Goal: Task Accomplishment & Management: Complete application form

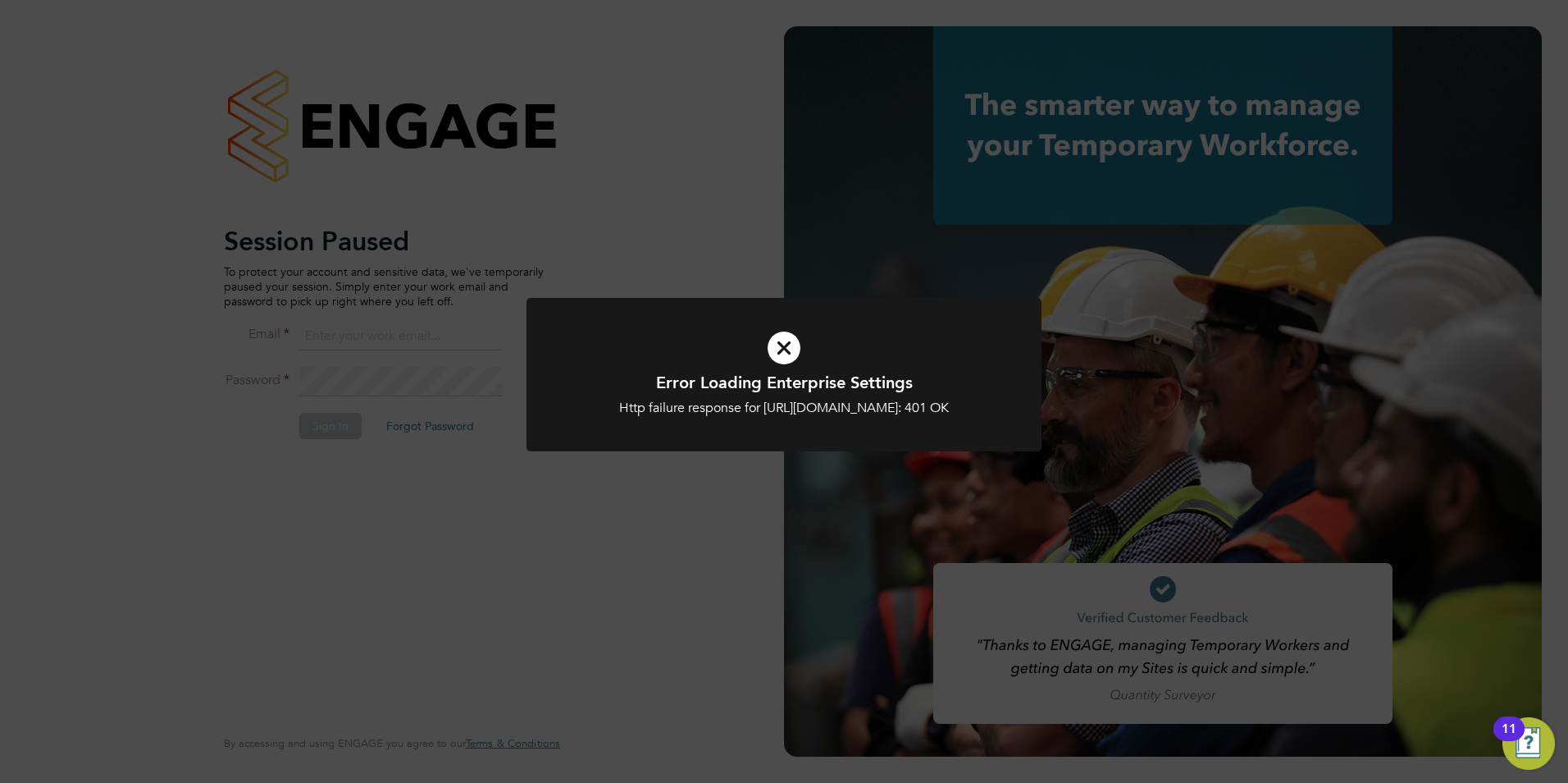
type input "cwilliams@skilledcareers.co.uk"
click at [718, 417] on div "Http failure response for https://skilledcareers.app.engagetech.net/app/busines…" at bounding box center [784, 408] width 427 height 17
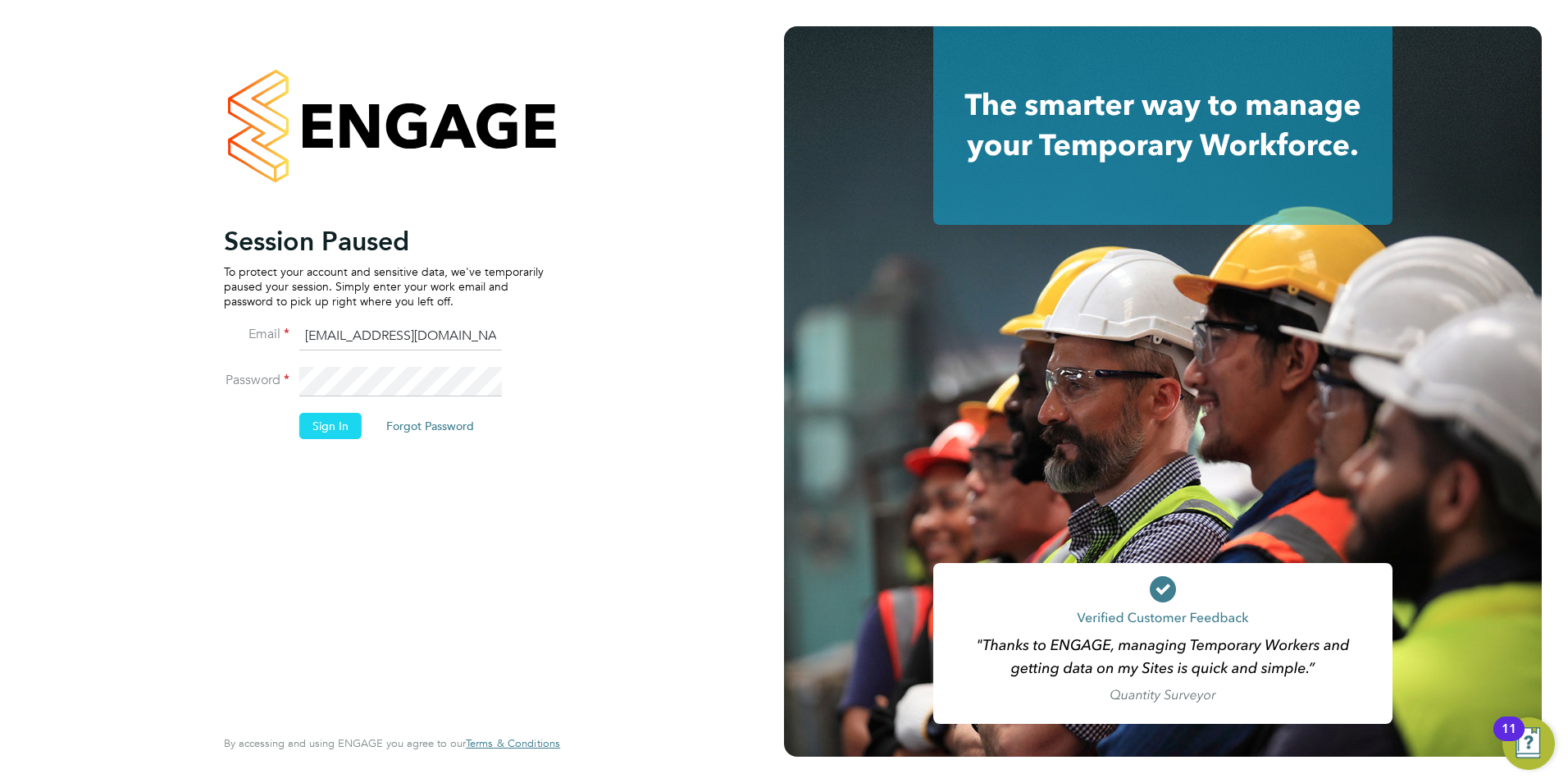
click at [317, 424] on button "Sign In" at bounding box center [331, 425] width 62 height 26
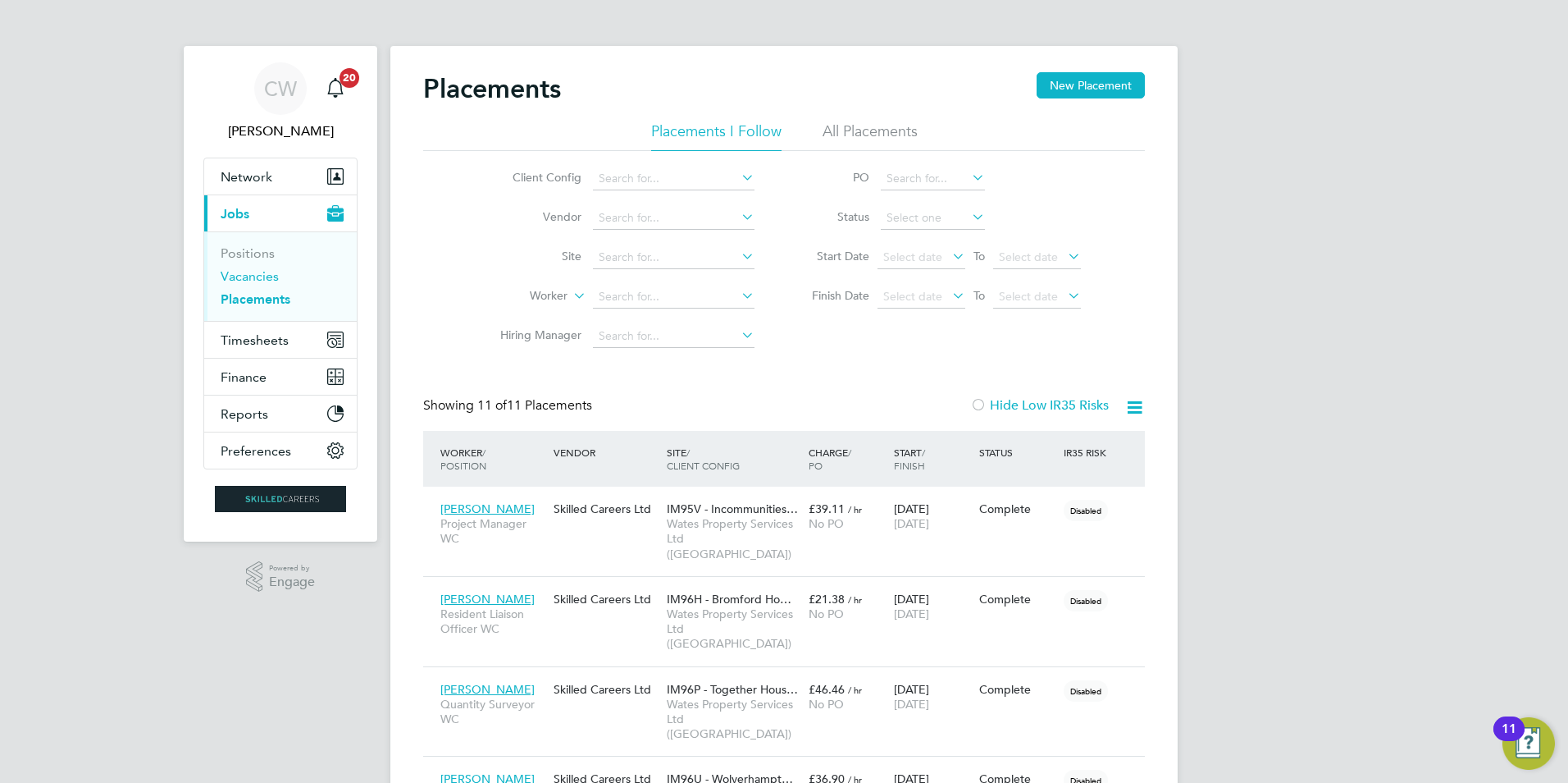
click at [249, 277] on link "Vacancies" at bounding box center [249, 276] width 58 height 16
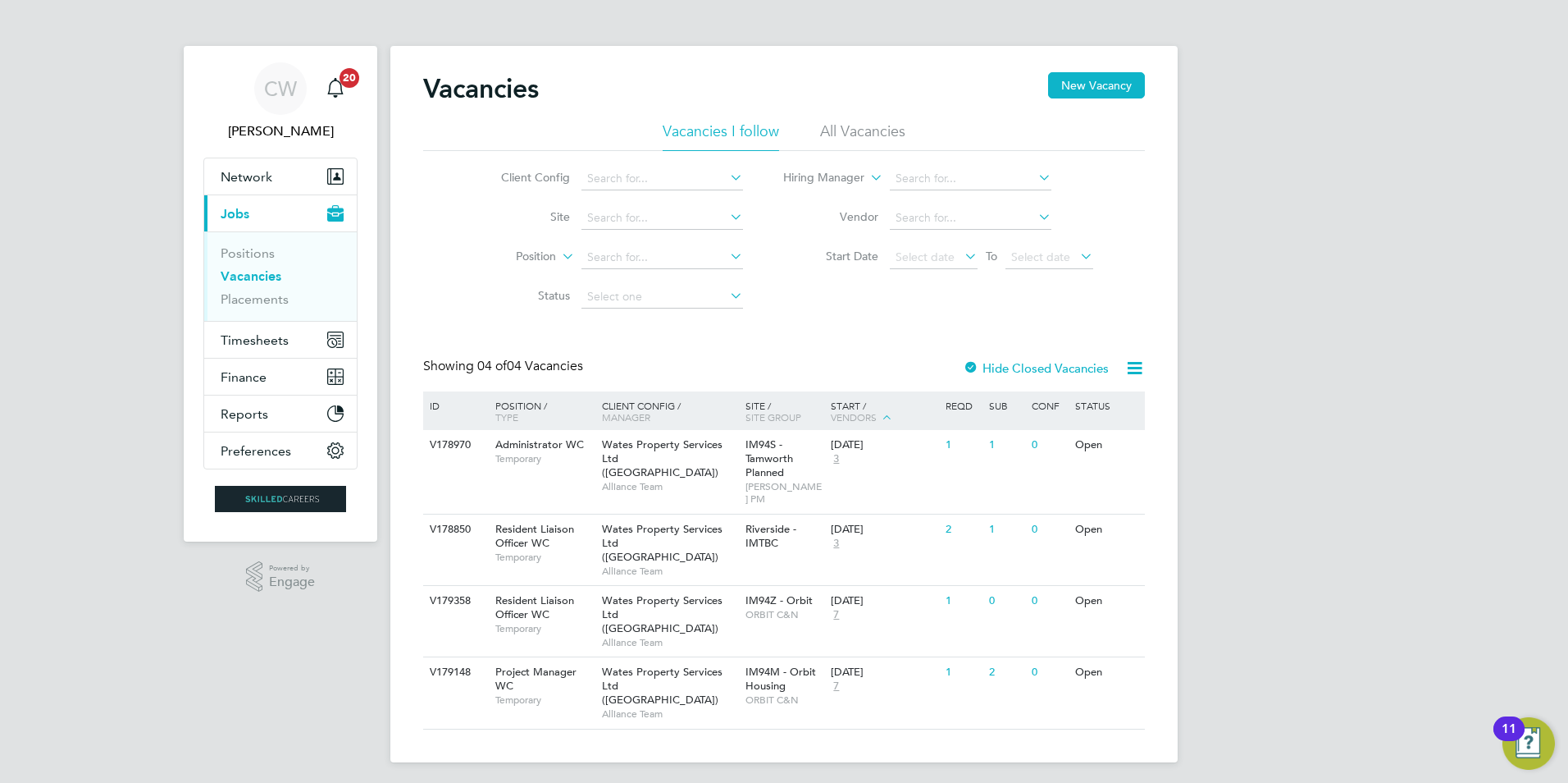
click at [865, 128] on li "All Vacancies" at bounding box center [862, 136] width 86 height 29
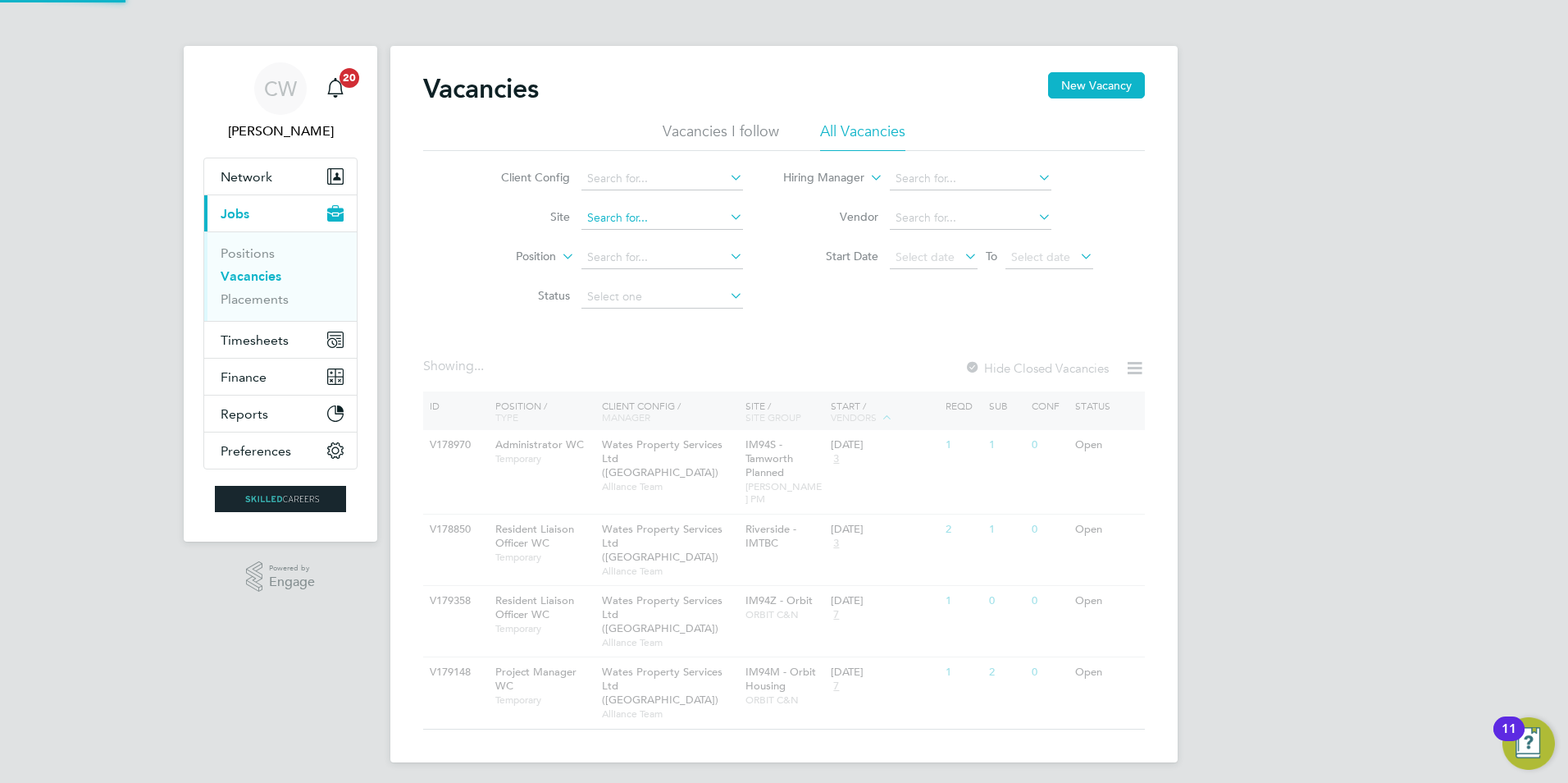
click at [616, 223] on input at bounding box center [662, 218] width 162 height 23
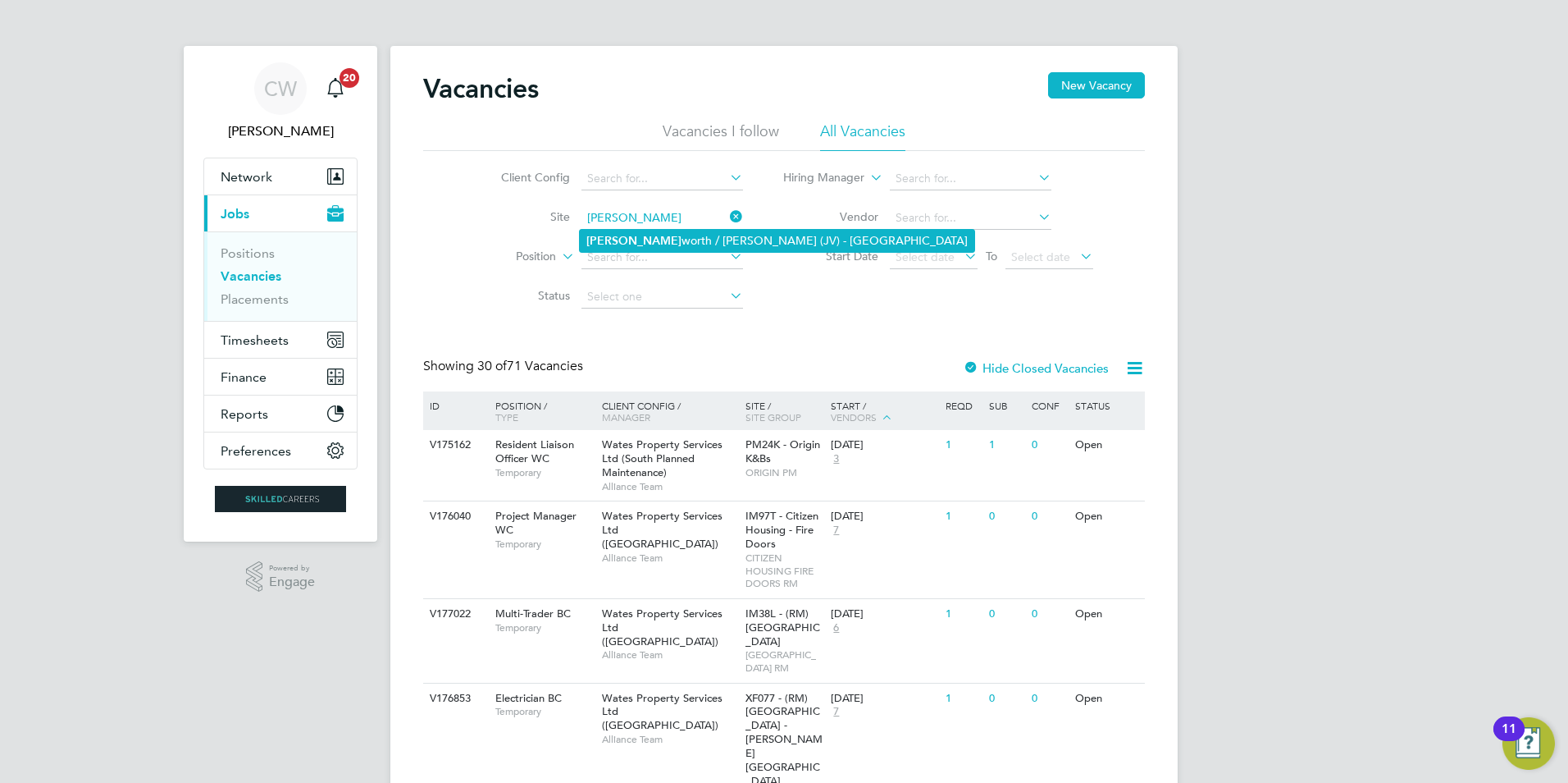
click at [640, 238] on li "Kenil worth / Stoneleigh (JV) - Linden" at bounding box center [778, 241] width 395 height 23
type input "Kenilworth / [PERSON_NAME] (JV) - [GEOGRAPHIC_DATA]"
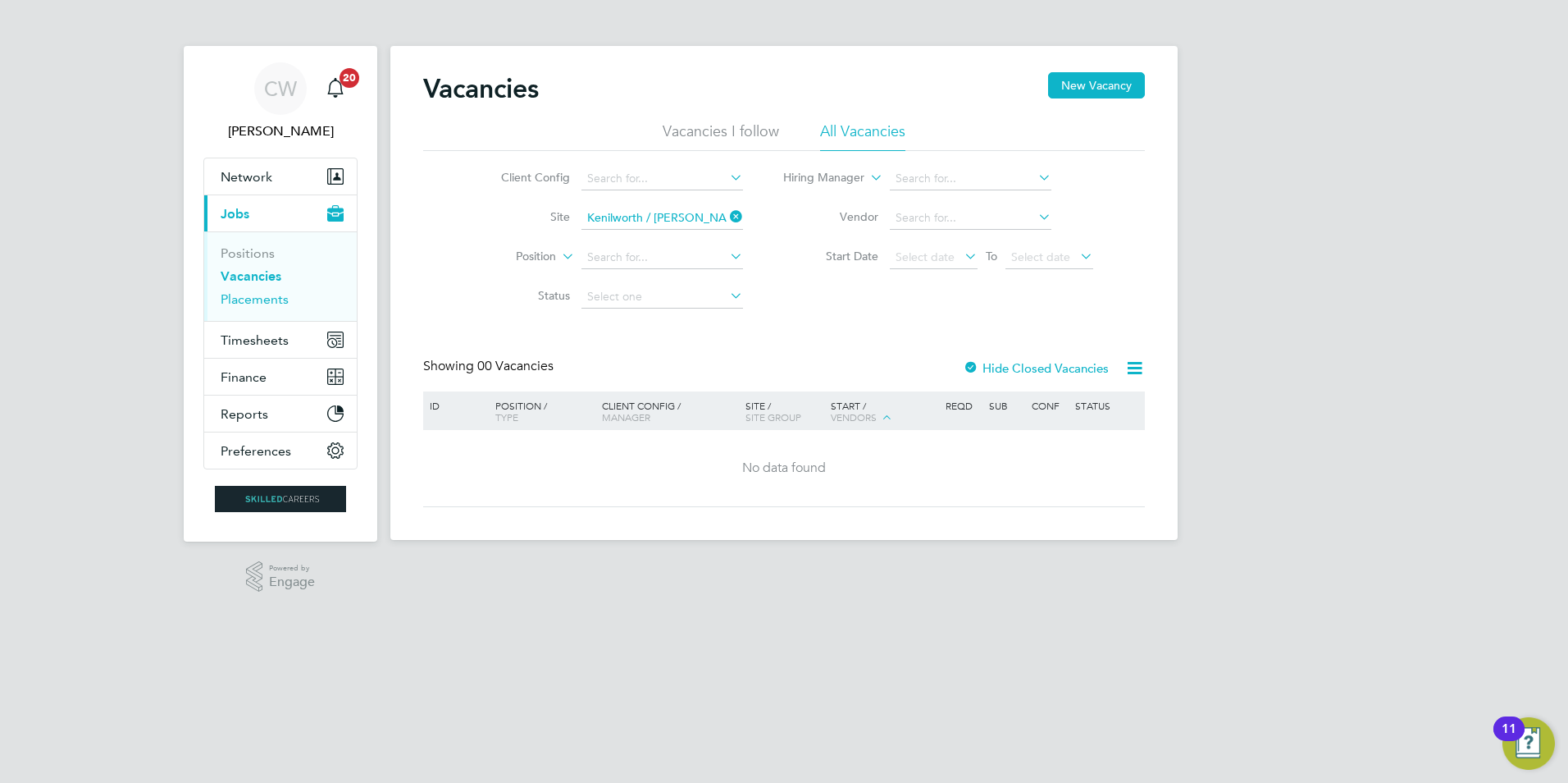
click at [275, 294] on link "Placements" at bounding box center [255, 299] width 68 height 16
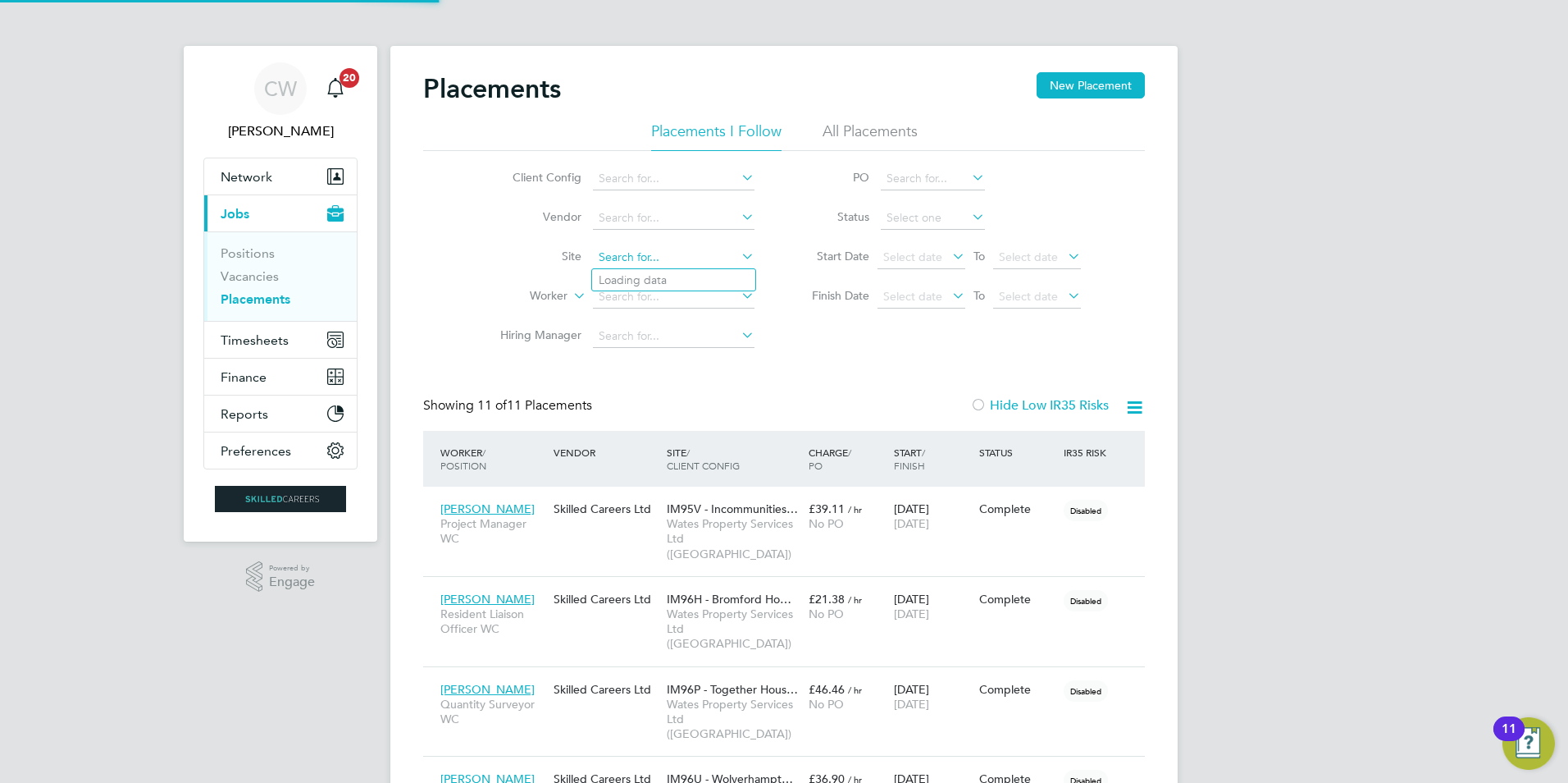
click at [686, 264] on input at bounding box center [674, 257] width 162 height 23
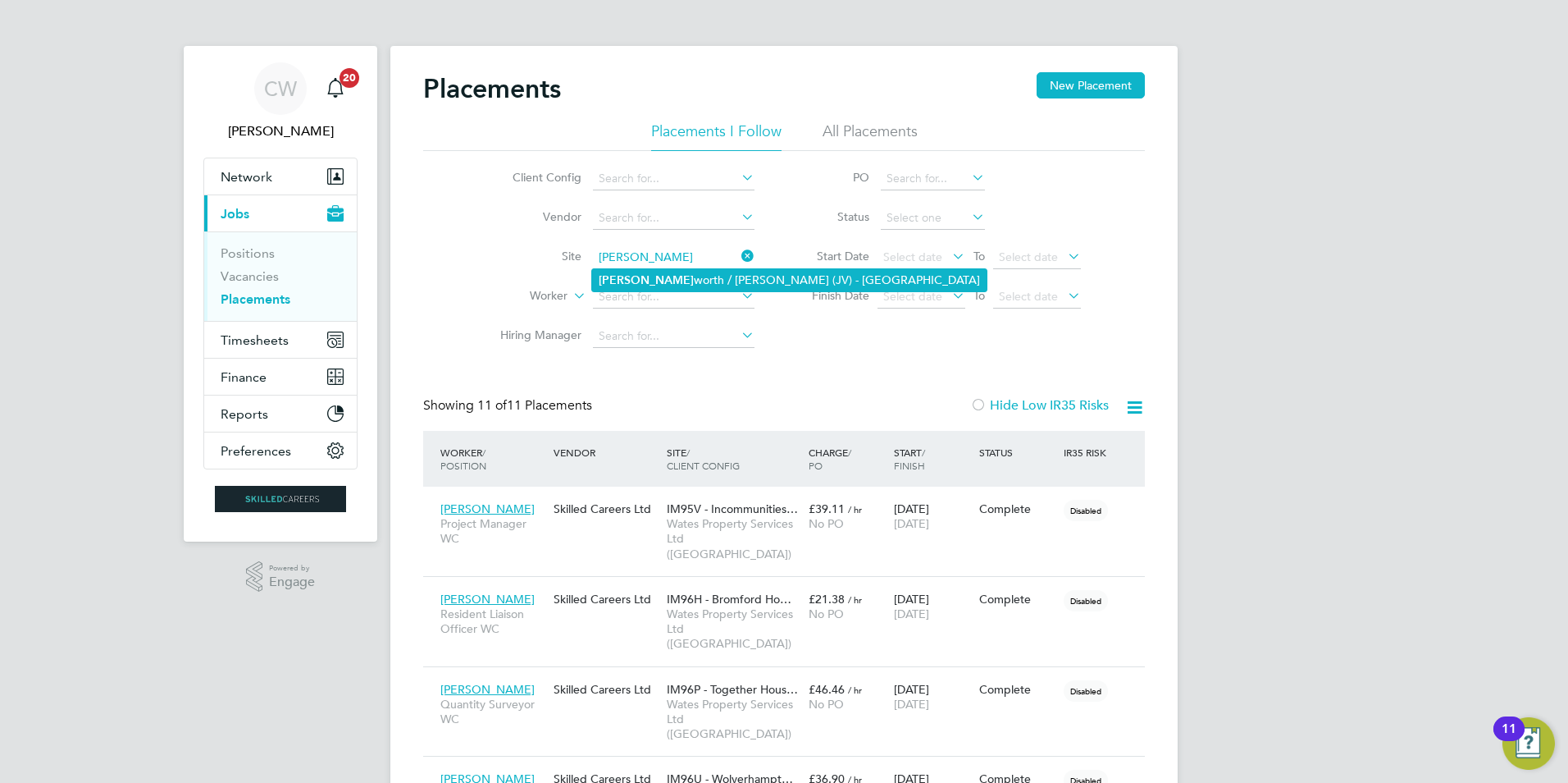
click at [688, 273] on li "Kenil worth / Stoneleigh (JV) - Linden" at bounding box center [790, 281] width 395 height 23
type input "Kenilworth / [PERSON_NAME] (JV) - [GEOGRAPHIC_DATA]"
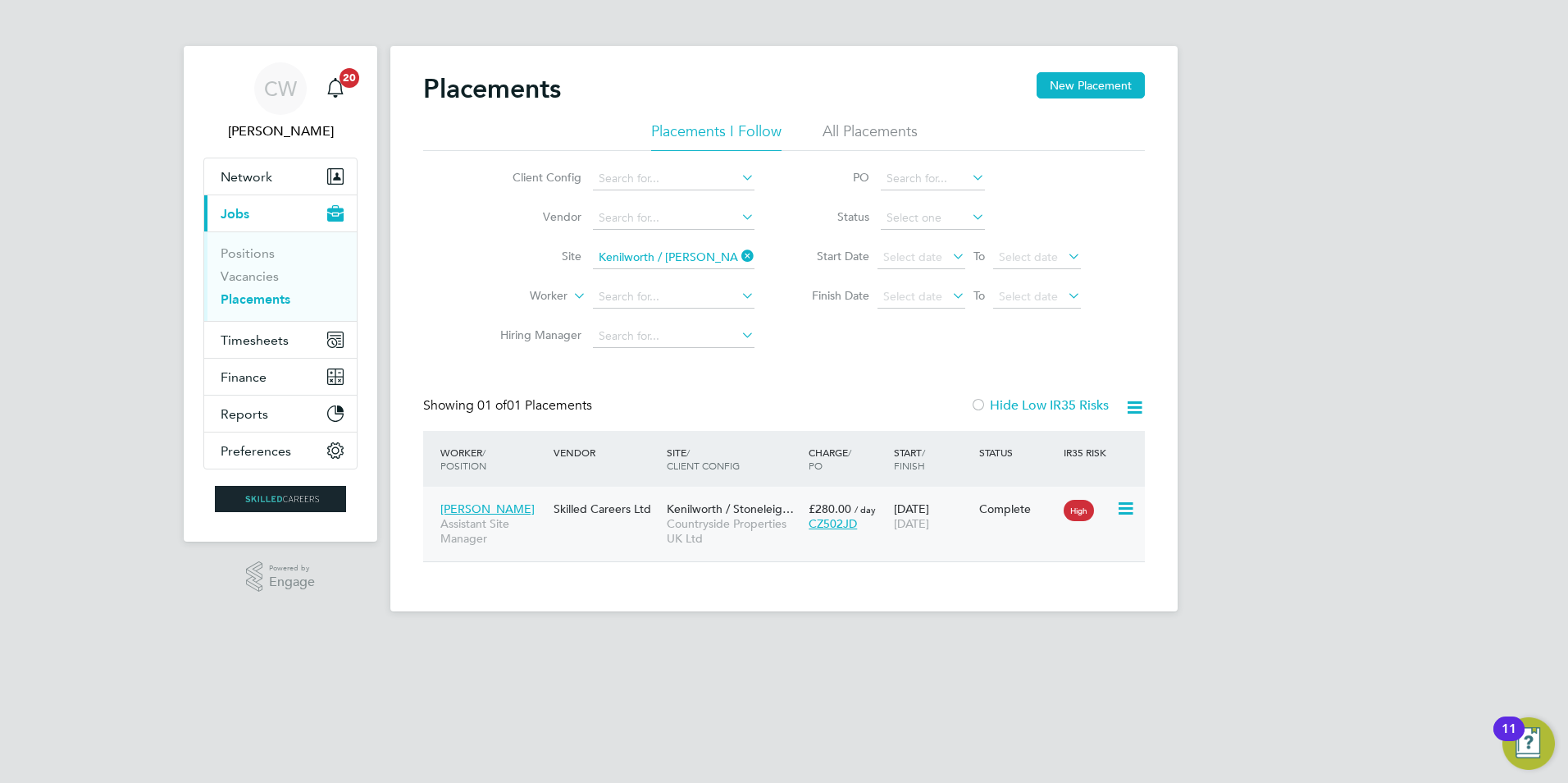
click at [594, 533] on div "Jack Darley Assistant Site Manager Skilled Careers Ltd Kenilworth / Stoneleig… …" at bounding box center [784, 524] width 722 height 74
click at [1131, 506] on icon at bounding box center [1124, 508] width 16 height 20
click at [1072, 577] on li "Replace Worker" at bounding box center [1075, 579] width 117 height 23
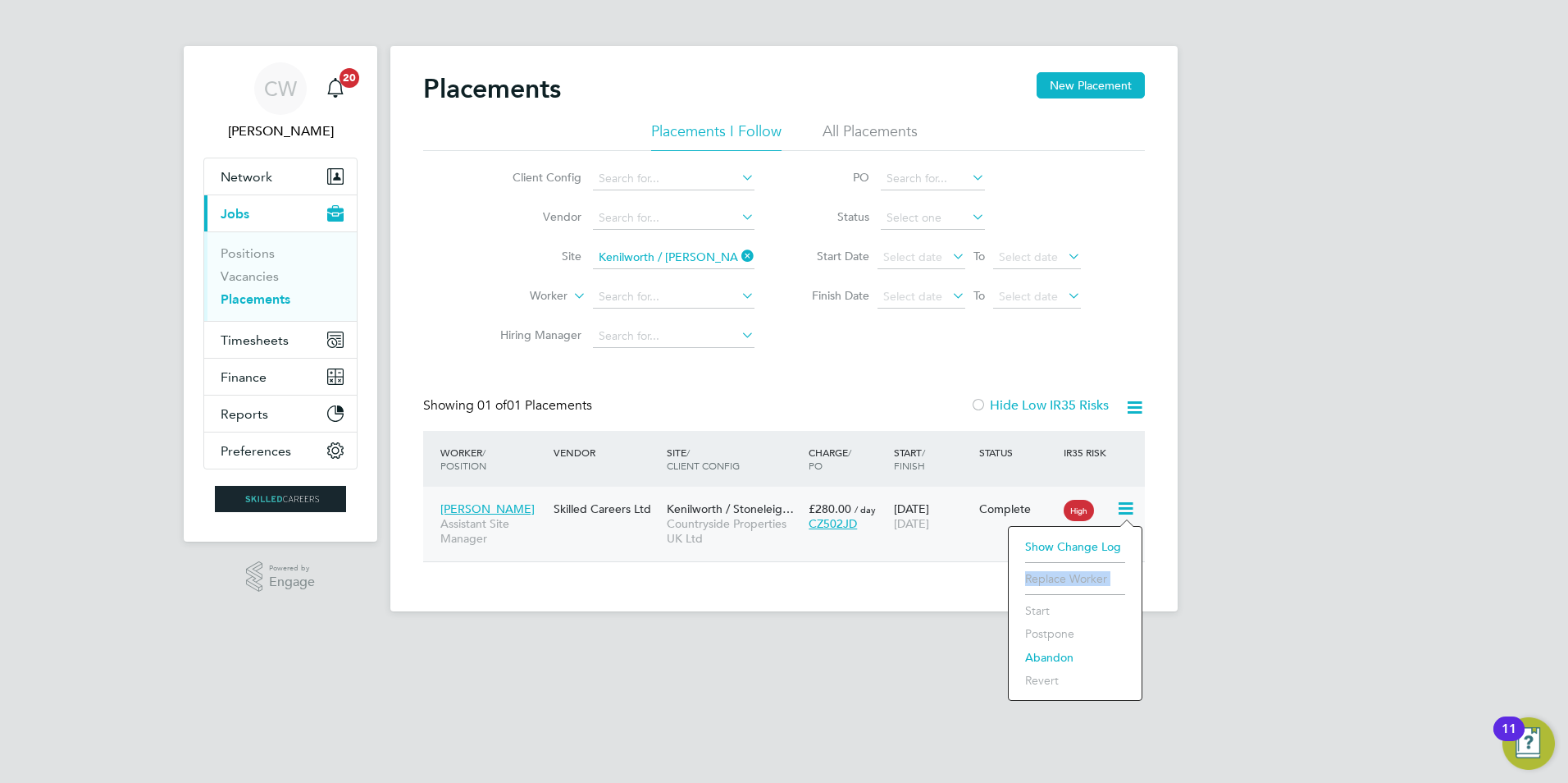
click at [1072, 577] on li "Replace Worker" at bounding box center [1075, 579] width 117 height 23
click at [883, 569] on div "Placements New Placement Placements I Follow All Placements Client Config Vendo…" at bounding box center [784, 328] width 787 height 566
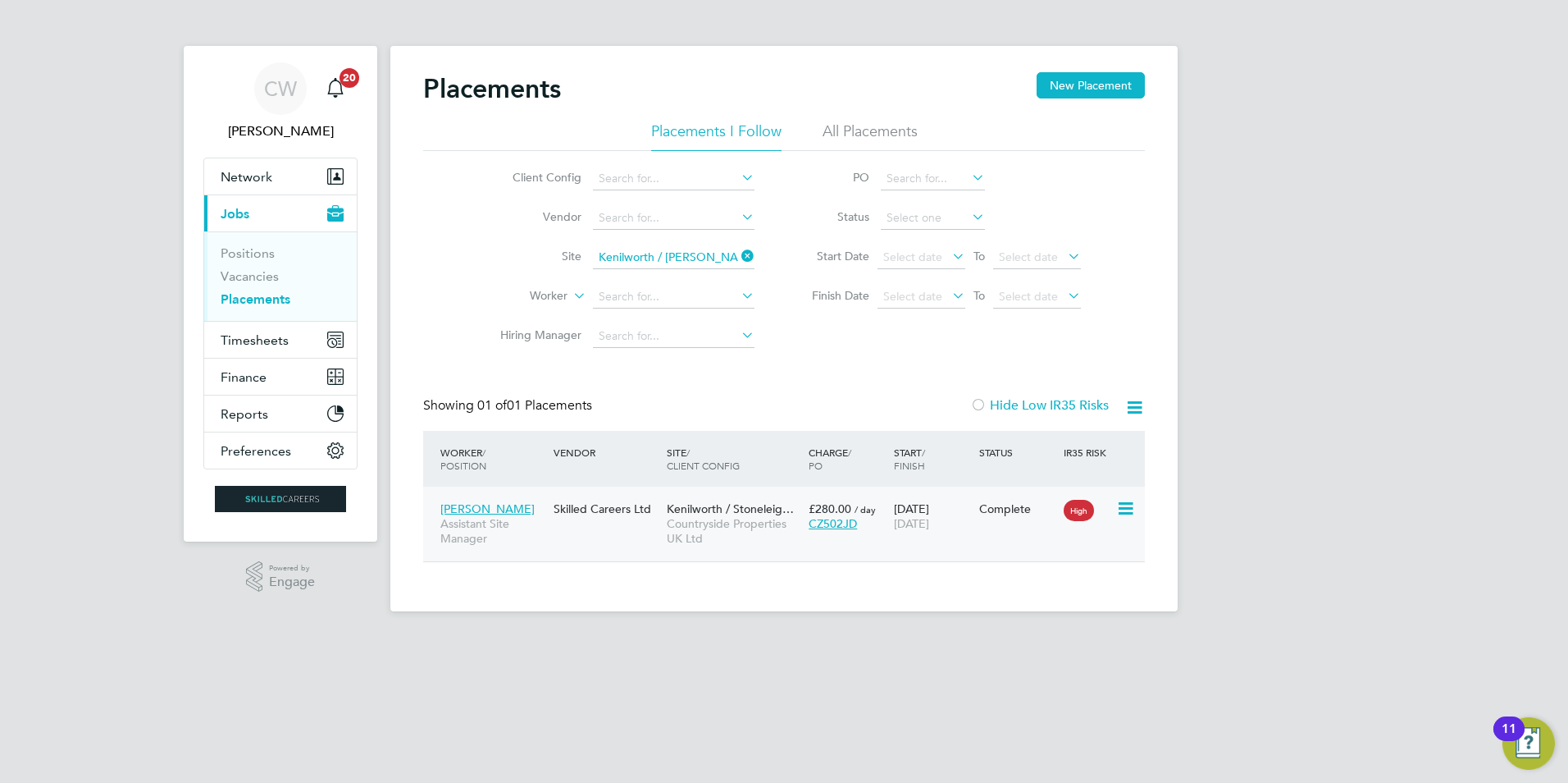
click at [874, 548] on div "Jack Darley Assistant Site Manager Skilled Careers Ltd Kenilworth / Stoneleig… …" at bounding box center [784, 524] width 722 height 74
click at [594, 534] on div "Jack Darley Assistant Site Manager Skilled Careers Ltd Kenilworth / Stoneleig… …" at bounding box center [784, 524] width 722 height 74
click at [1113, 96] on button "New Placement" at bounding box center [1090, 85] width 108 height 26
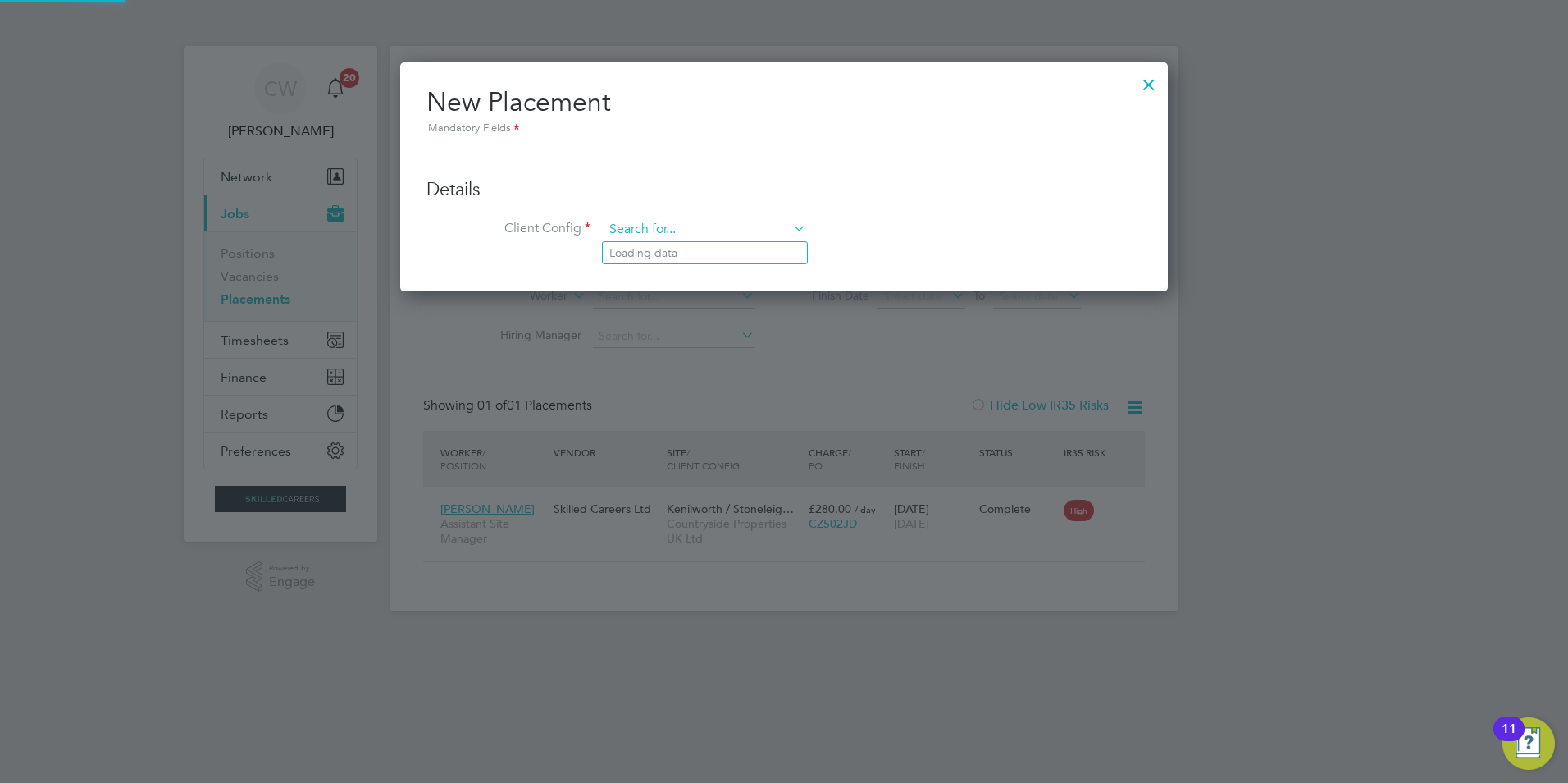
click at [681, 230] on input at bounding box center [705, 230] width 203 height 24
type input "k"
type input "countryside"
click at [823, 187] on h3 "Details" at bounding box center [784, 190] width 715 height 23
click at [1149, 74] on div at bounding box center [1149, 81] width 29 height 29
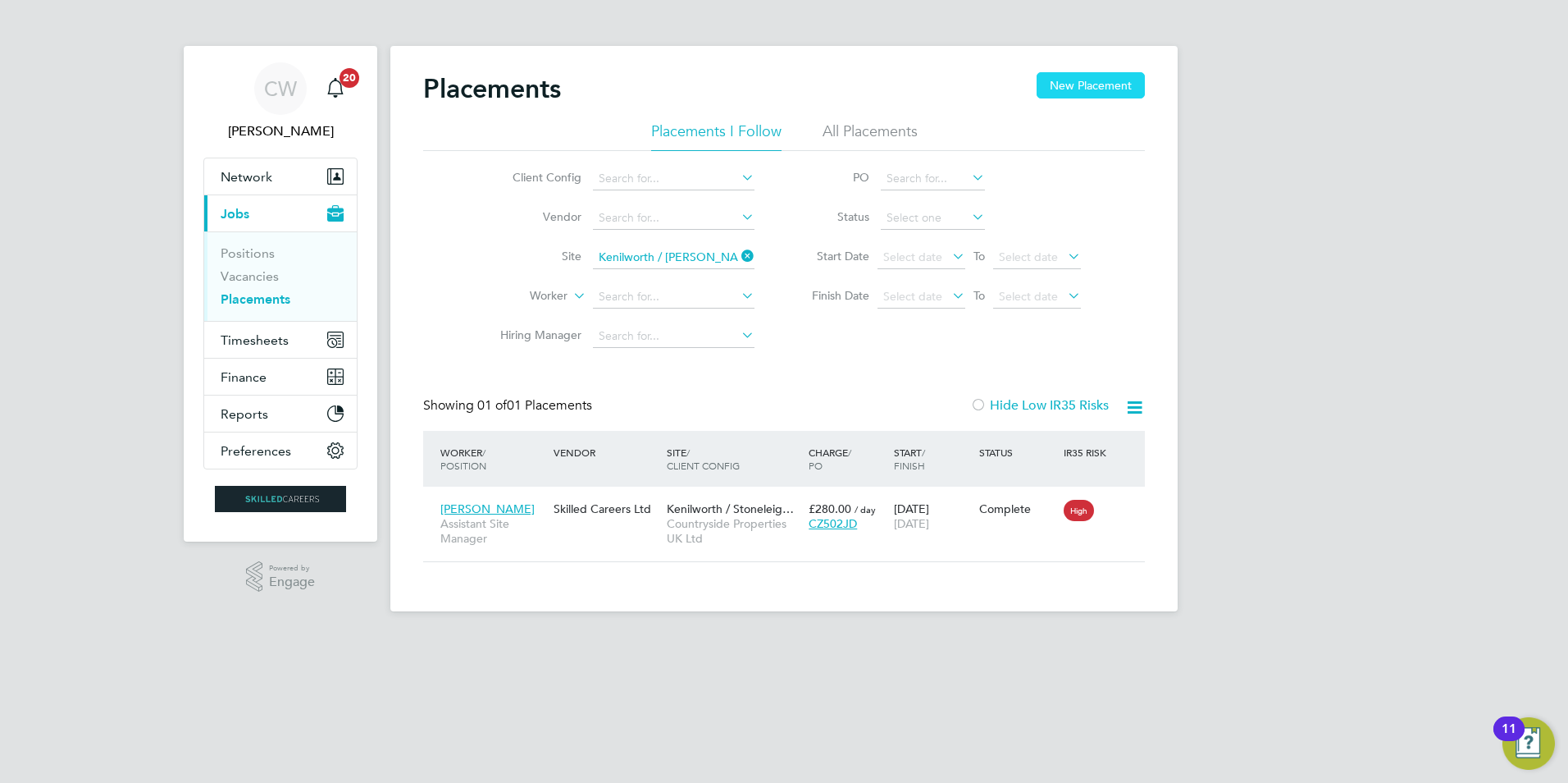
click at [1081, 81] on button "New Placement" at bounding box center [1090, 85] width 108 height 26
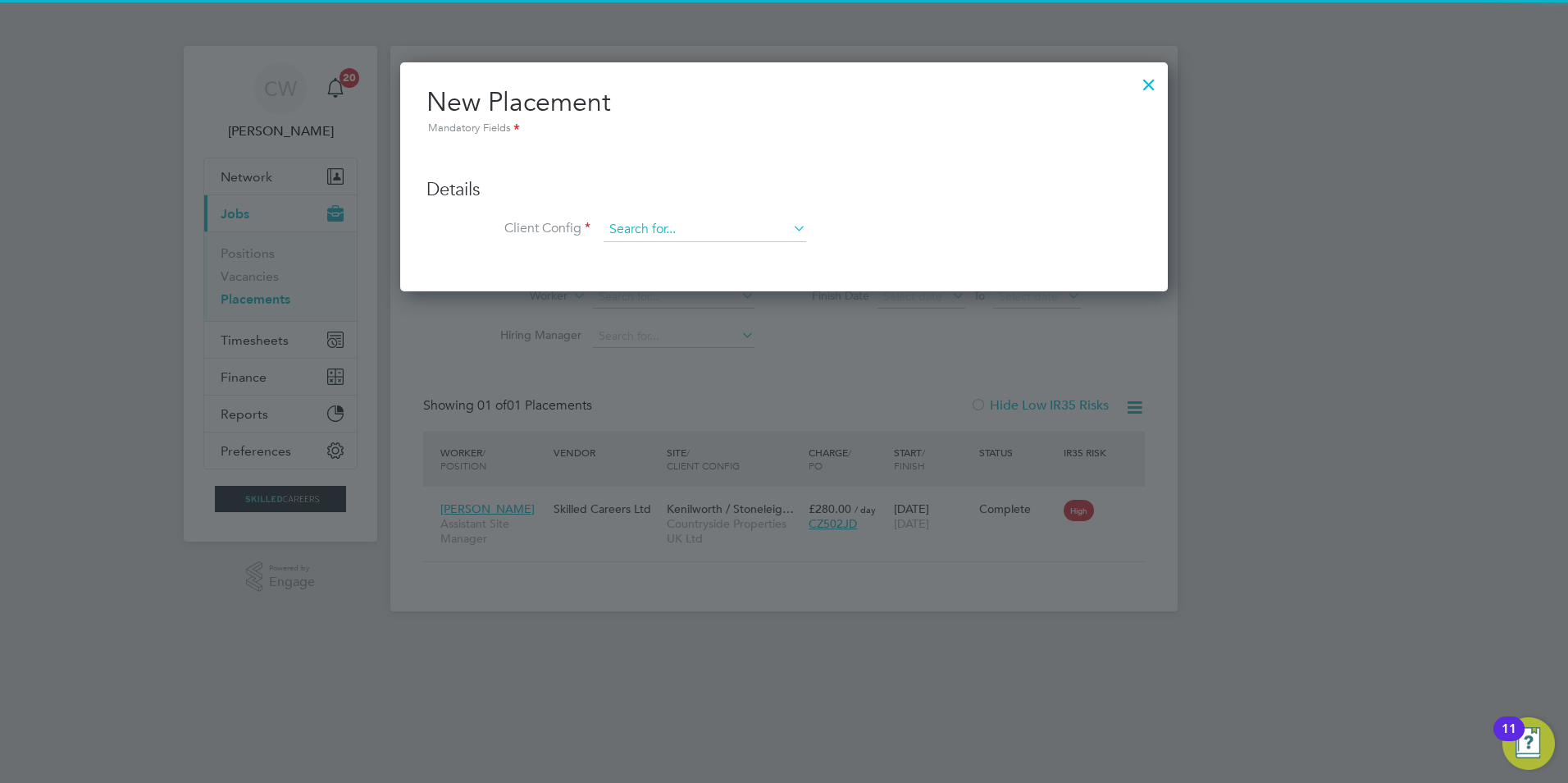
click at [760, 217] on input at bounding box center [705, 230] width 203 height 24
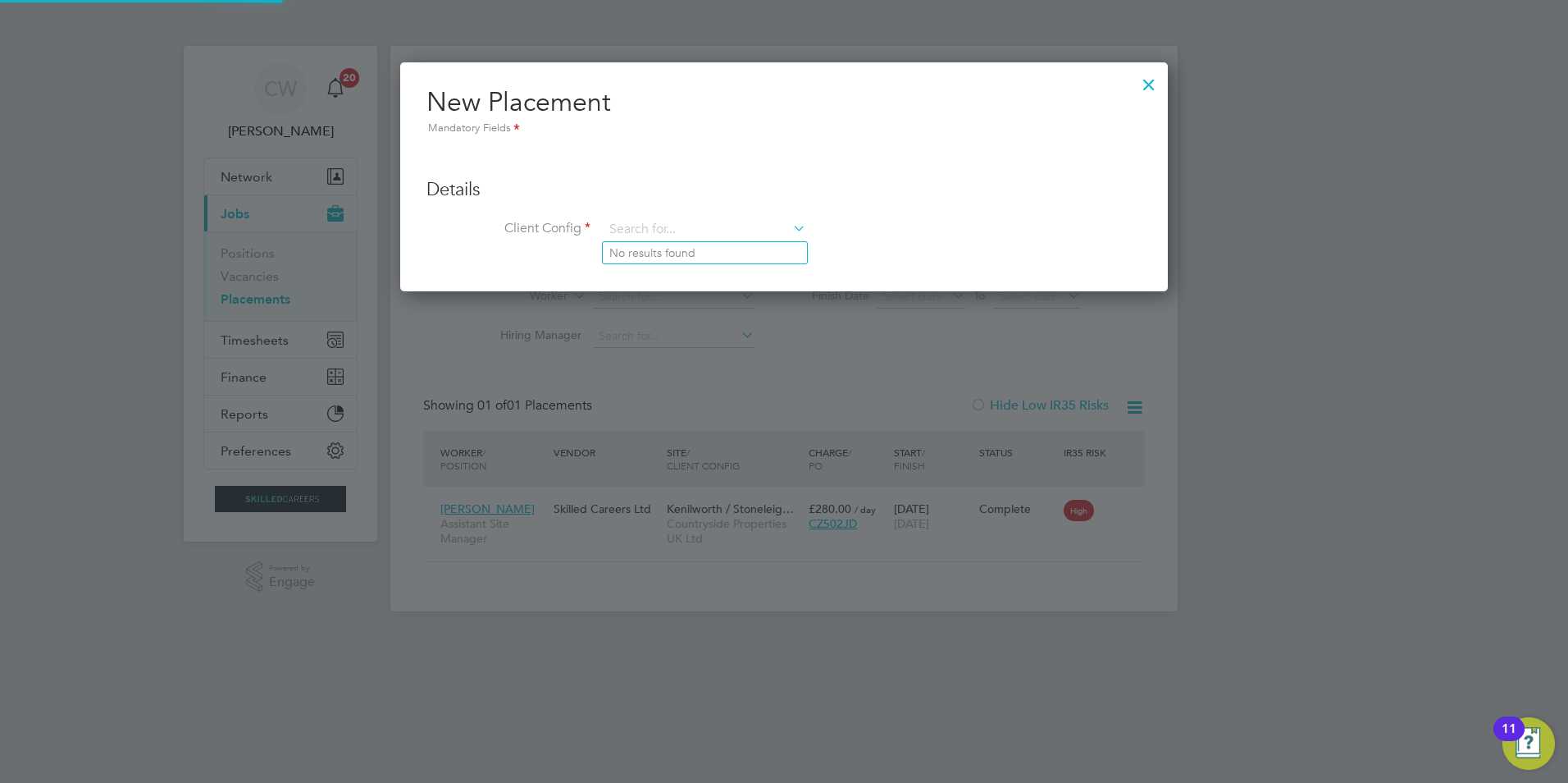
click at [790, 229] on icon at bounding box center [790, 228] width 0 height 23
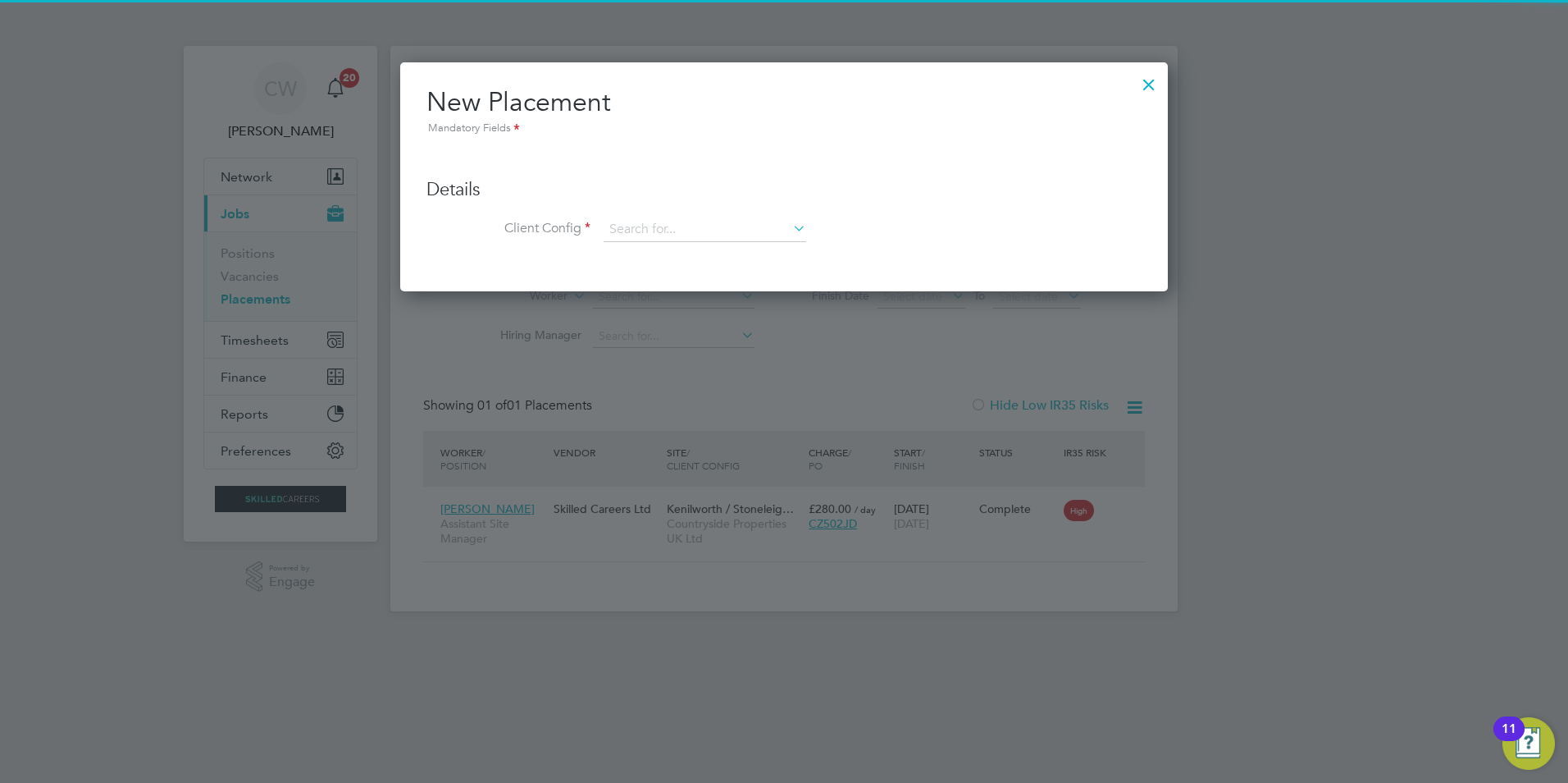
click at [1154, 85] on div at bounding box center [1149, 81] width 29 height 29
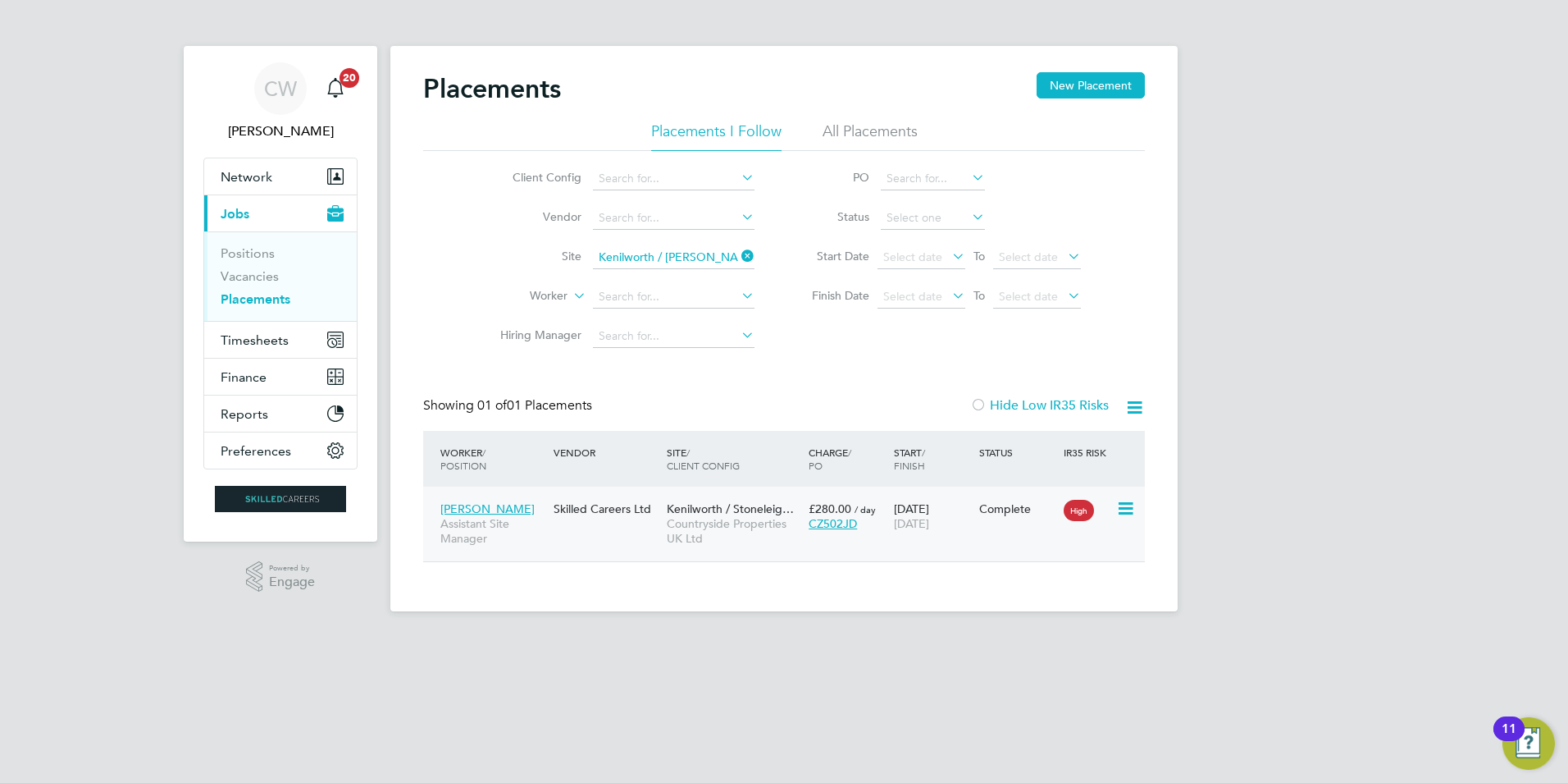
click at [609, 516] on div "Skilled Careers Ltd" at bounding box center [606, 508] width 113 height 31
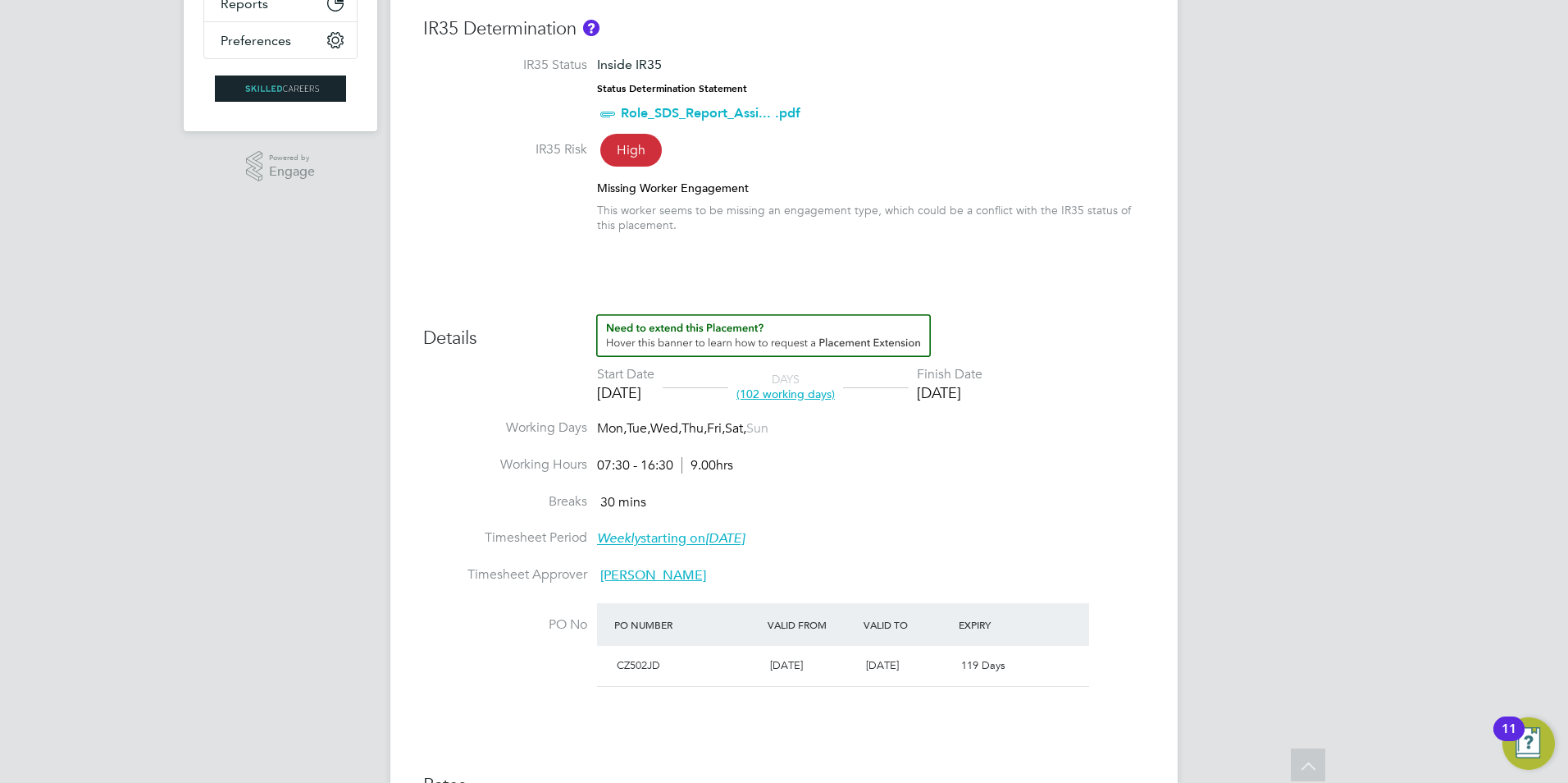
click at [1035, 266] on div "Placement IR35 Determination IR35 Status Inside IR35 Status Determination State…" at bounding box center [784, 455] width 722 height 956
click at [646, 573] on span "[PERSON_NAME]" at bounding box center [653, 575] width 106 height 16
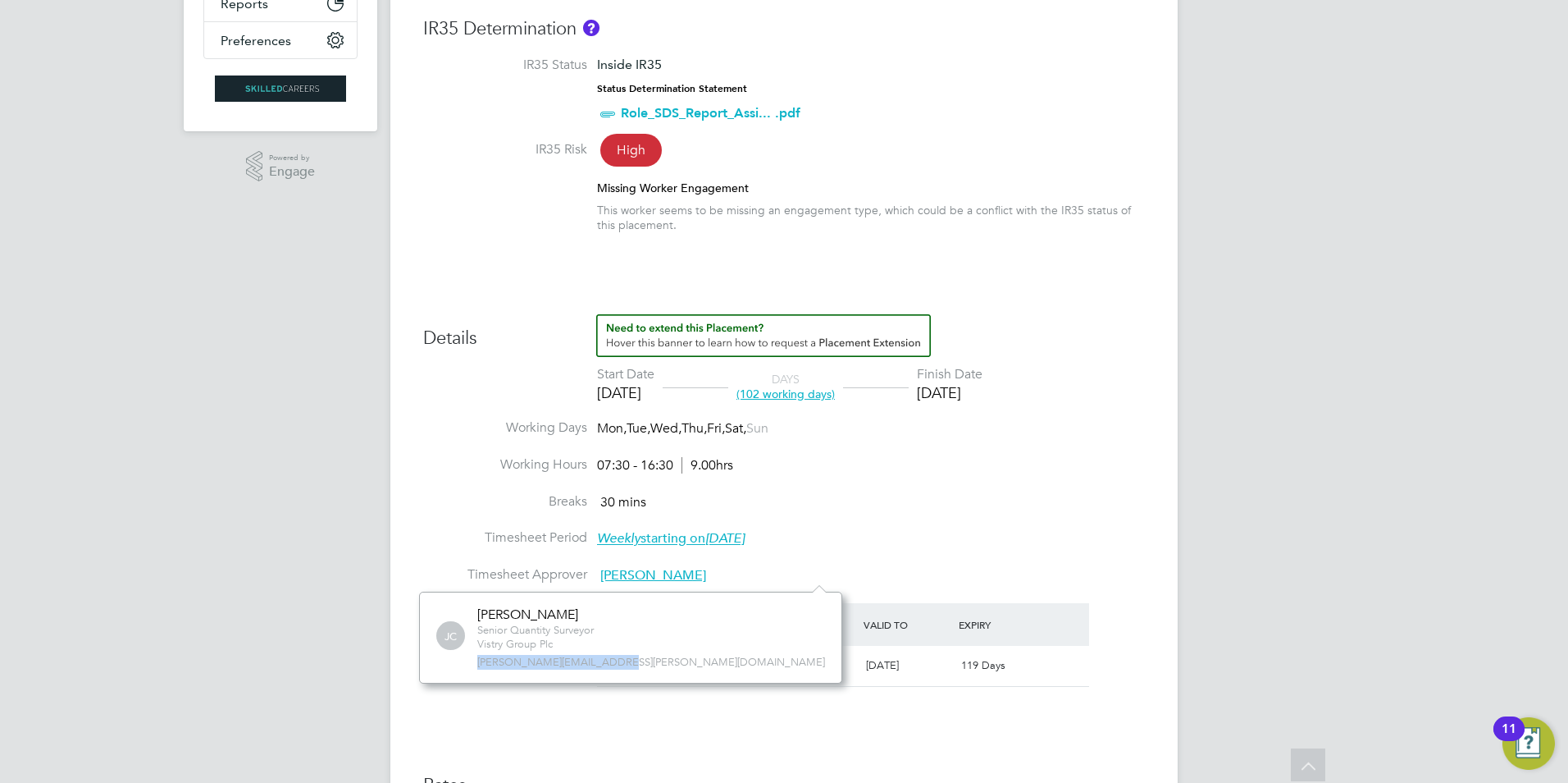
drag, startPoint x: 608, startPoint y: 662, endPoint x: 453, endPoint y: 666, distance: 155.1
click at [453, 666] on div "[PERSON_NAME] Senior Quantity Surveyor Vistry Group Plc [PERSON_NAME][EMAIL_ADD…" at bounding box center [630, 637] width 389 height 62
drag, startPoint x: 453, startPoint y: 666, endPoint x: 499, endPoint y: 661, distance: 46.3
copy span "[PERSON_NAME][EMAIL_ADDRESS][PERSON_NAME][DOMAIN_NAME]"
